Goal: Transaction & Acquisition: Purchase product/service

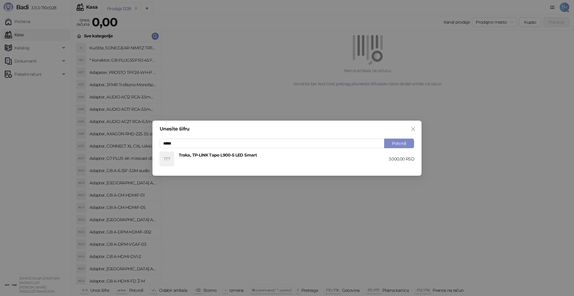
type input "*****"
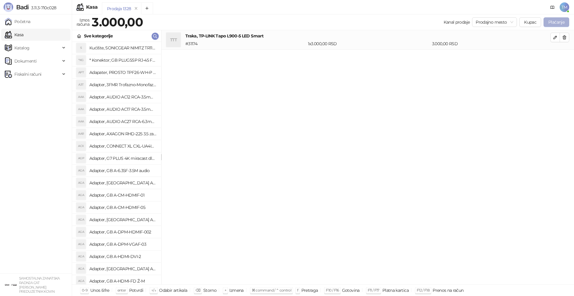
click at [556, 25] on button "Plaćanje" at bounding box center [557, 22] width 26 height 10
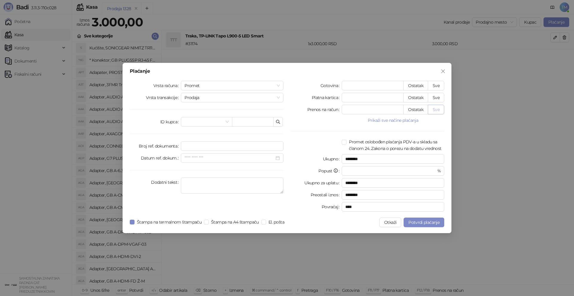
click at [435, 109] on button "Sve" at bounding box center [436, 110] width 16 height 10
type input "****"
click at [414, 221] on span "Potvrdi plaćanje" at bounding box center [424, 222] width 31 height 5
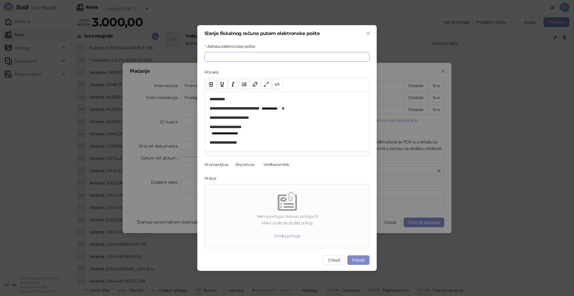
click at [242, 54] on input "Adresa elektronske pošte" at bounding box center [287, 57] width 165 height 10
type input "**********"
click at [361, 259] on button "Pošalji" at bounding box center [359, 260] width 22 height 10
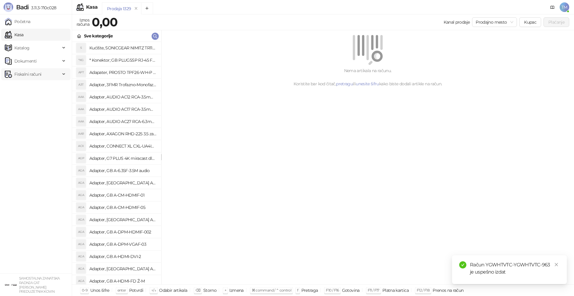
click at [19, 76] on span "Fiskalni računi" at bounding box center [27, 74] width 27 height 12
click at [25, 87] on link "Izdati računi" at bounding box center [23, 87] width 33 height 12
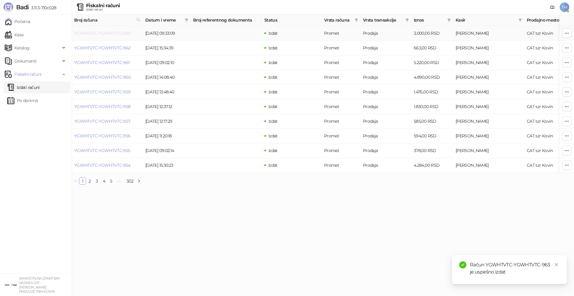
click at [93, 35] on link "YGWHTVTC-YGWHTVTC-963" at bounding box center [102, 33] width 57 height 5
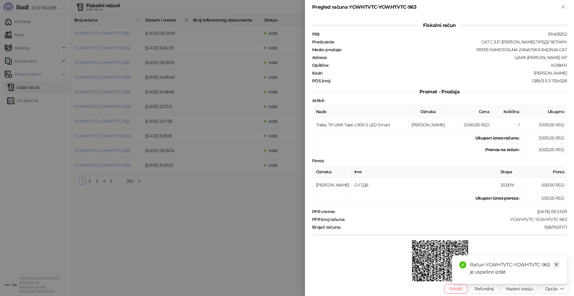
click at [558, 265] on icon "close" at bounding box center [557, 264] width 4 height 4
click at [556, 290] on div "Opcije" at bounding box center [551, 288] width 12 height 5
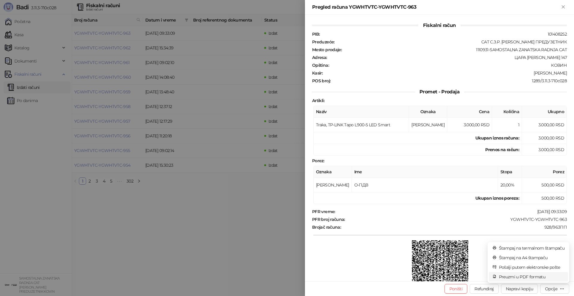
click at [524, 273] on li "Preuzmi u PDF formatu" at bounding box center [528, 277] width 79 height 10
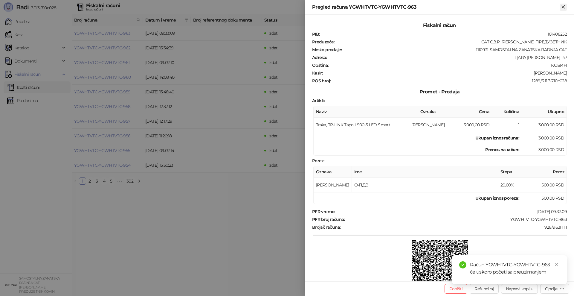
click at [566, 6] on icon "Zatvori" at bounding box center [563, 6] width 5 height 5
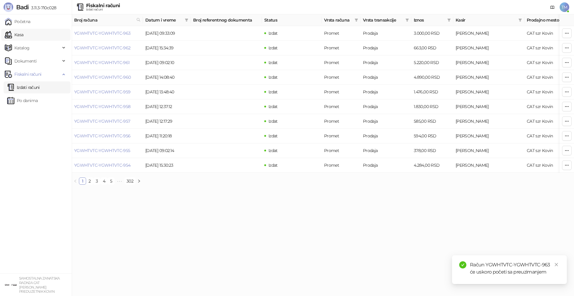
click at [23, 33] on link "Kasa" at bounding box center [14, 35] width 19 height 12
